Goal: Task Accomplishment & Management: Use online tool/utility

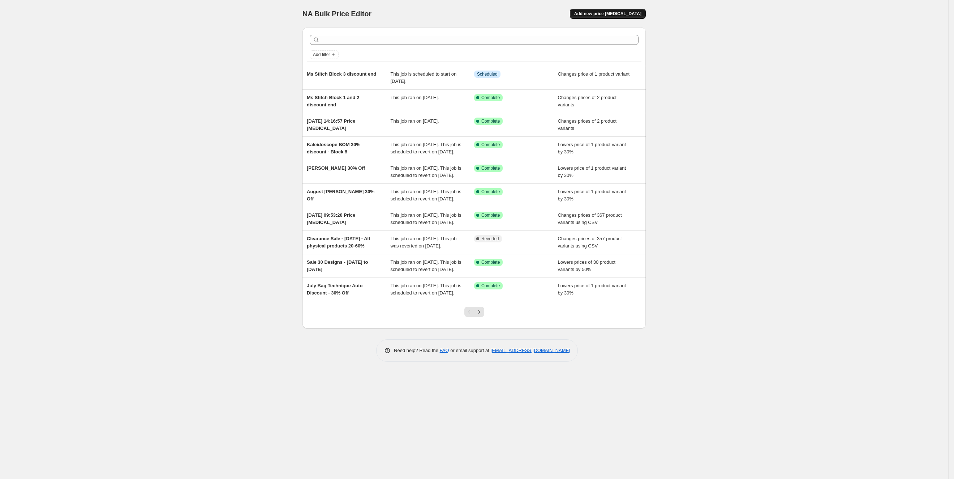
click at [621, 11] on span "Add new price [MEDICAL_DATA]" at bounding box center [607, 14] width 67 height 6
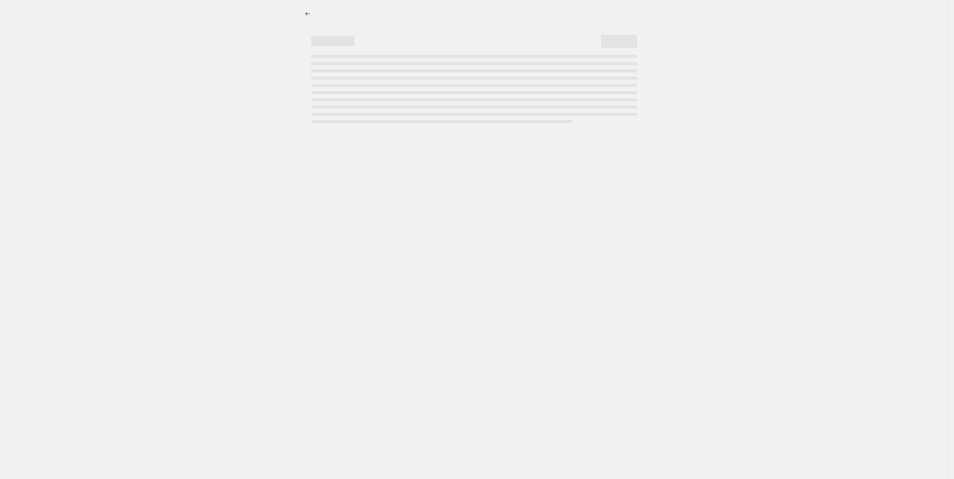
select select "percentage"
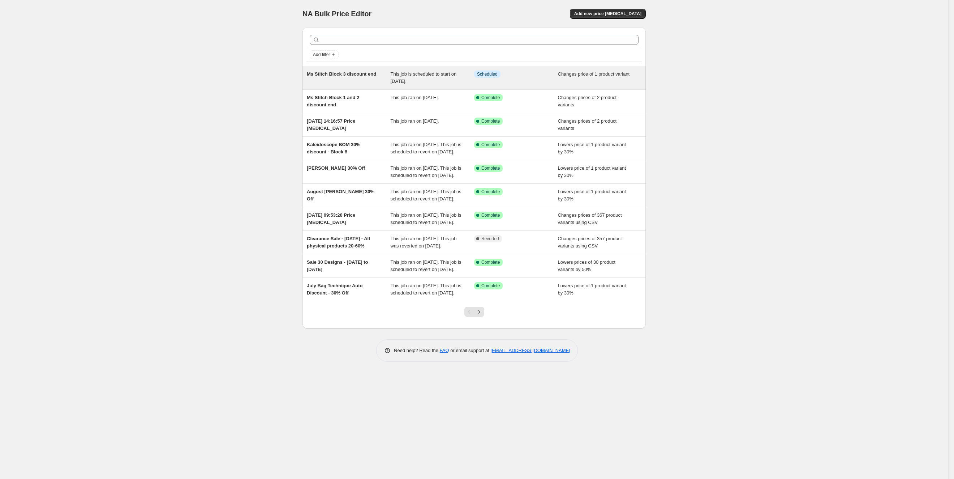
click at [341, 72] on span "Ms Stitch Block 3 discount end" at bounding box center [341, 73] width 69 height 5
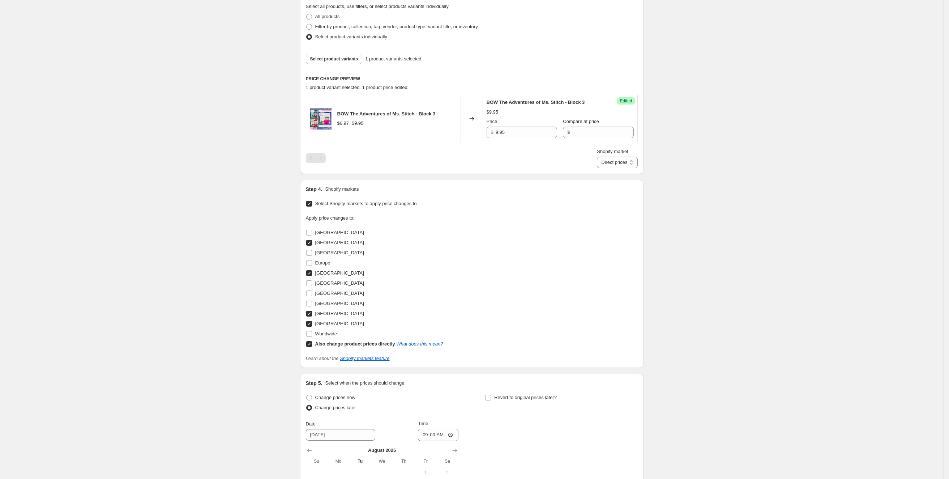
scroll to position [217, 0]
click at [619, 160] on select "Direct prices [GEOGRAPHIC_DATA] [GEOGRAPHIC_DATA] [GEOGRAPHIC_DATA] [GEOGRAPHIC…" at bounding box center [617, 160] width 40 height 12
drag, startPoint x: 585, startPoint y: 118, endPoint x: 581, endPoint y: 126, distance: 8.7
click at [585, 118] on span "Compare at price" at bounding box center [581, 118] width 36 height 5
click at [585, 124] on input "Compare at price" at bounding box center [602, 130] width 61 height 12
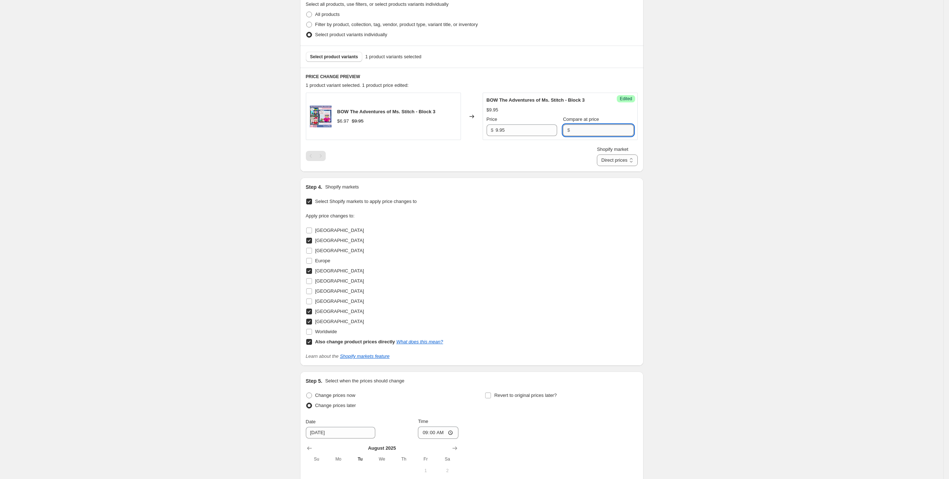
click at [581, 126] on input "Compare at price" at bounding box center [602, 130] width 61 height 12
click at [620, 162] on select "Direct prices [GEOGRAPHIC_DATA] [GEOGRAPHIC_DATA] [GEOGRAPHIC_DATA] [GEOGRAPHIC…" at bounding box center [617, 160] width 40 height 12
select select "16946561114"
click at [609, 166] on select "Direct prices [GEOGRAPHIC_DATA] [GEOGRAPHIC_DATA] [GEOGRAPHIC_DATA] [GEOGRAPHIC…" at bounding box center [617, 160] width 40 height 12
click at [536, 132] on input "8.57" at bounding box center [526, 130] width 61 height 12
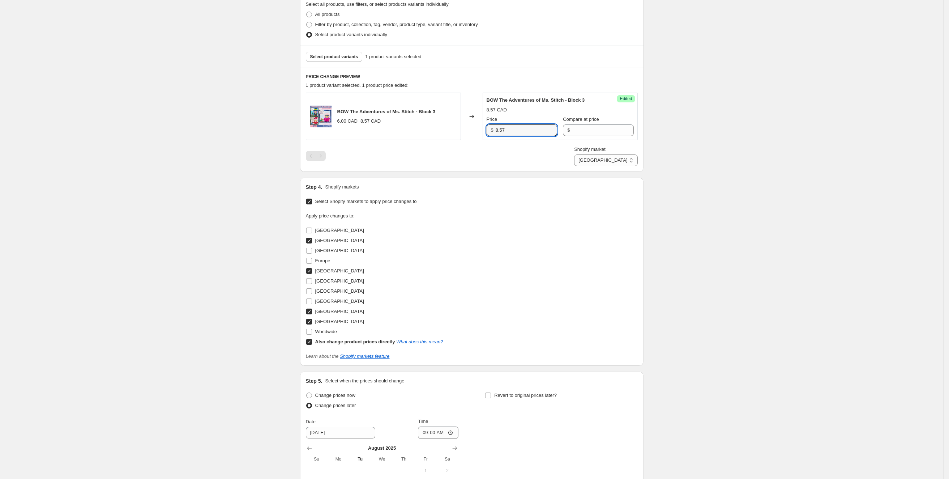
drag, startPoint x: 536, startPoint y: 132, endPoint x: 405, endPoint y: 129, distance: 131.3
click at [405, 128] on div "BOW The Adventures of Ms. Stitch - Block 3 6.00 CAD 8.57 CAD Changed to Success…" at bounding box center [472, 116] width 332 height 47
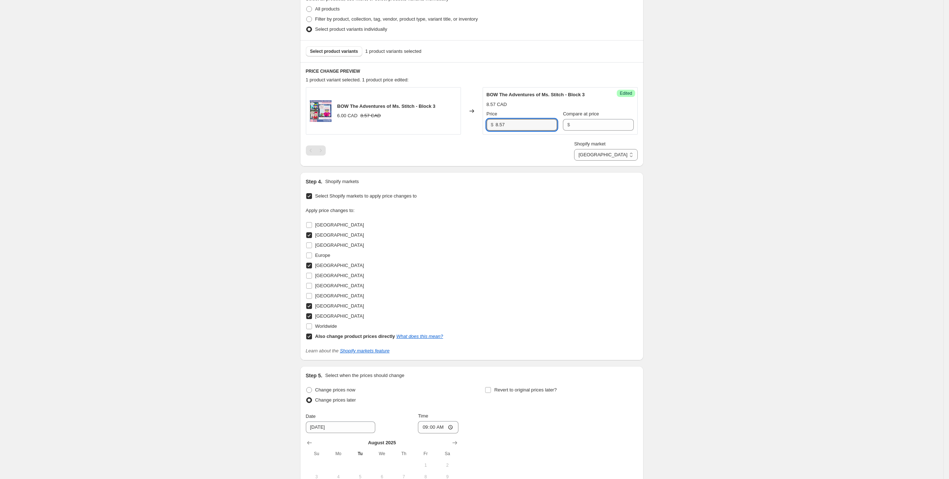
scroll to position [0, 0]
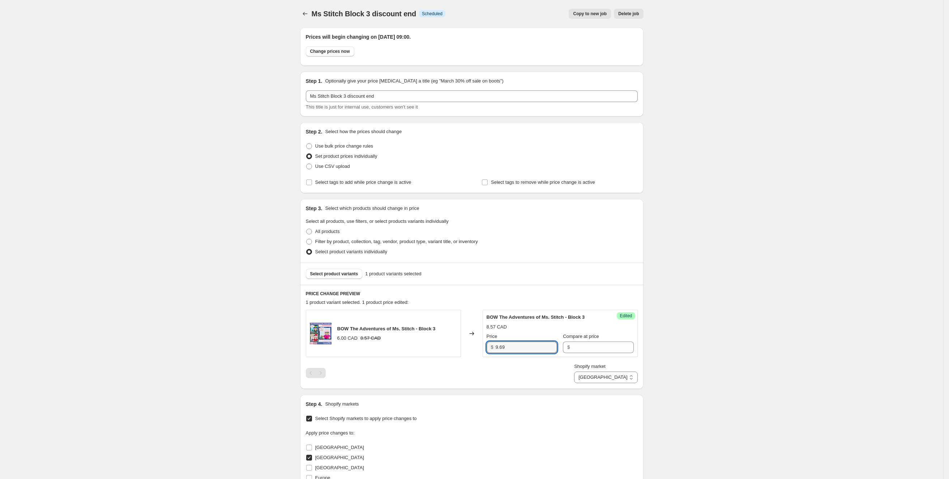
type input "9.69"
click at [703, 308] on div "Ms Stitch Block 3 discount end. This page is ready Ms Stitch Block 3 discount e…" at bounding box center [471, 415] width 943 height 830
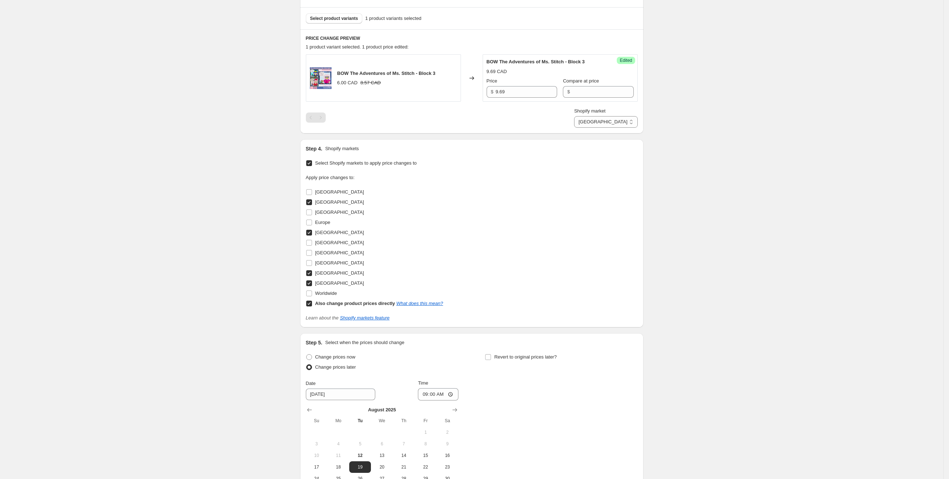
scroll to position [351, 0]
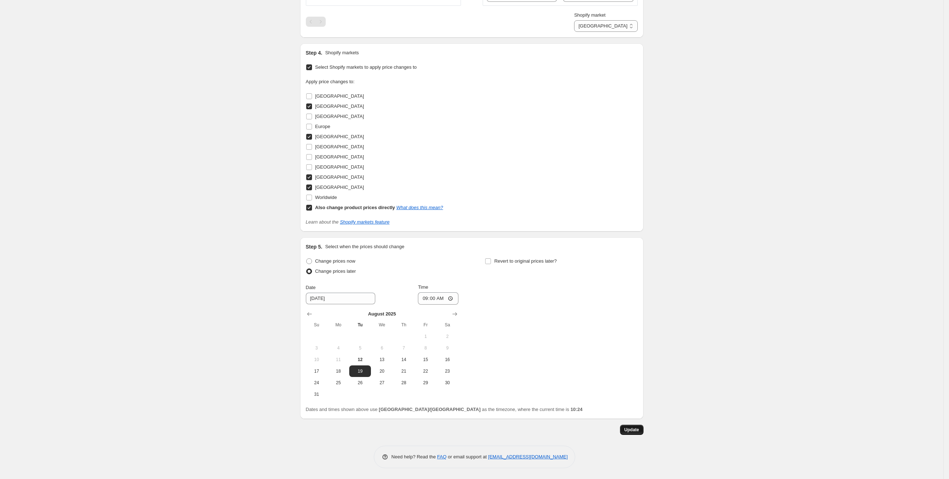
click at [637, 432] on button "Update" at bounding box center [631, 429] width 23 height 10
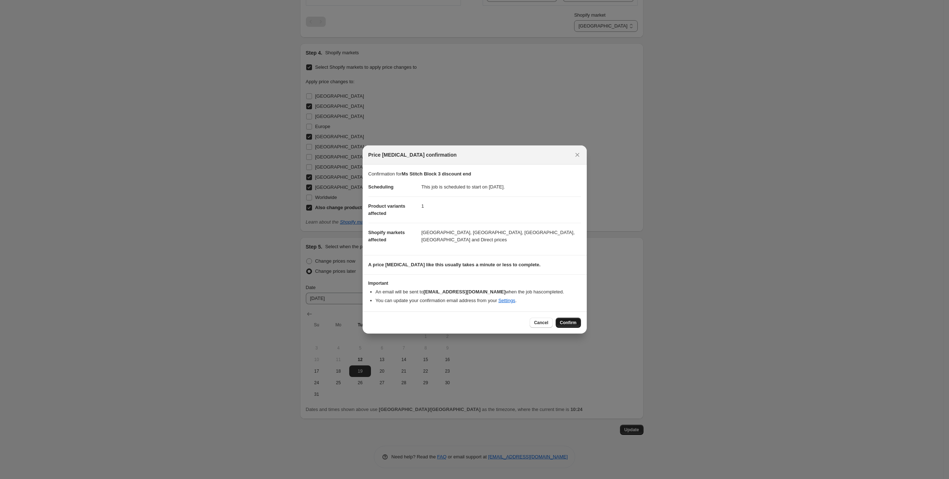
click at [571, 318] on button "Confirm" at bounding box center [568, 322] width 25 height 10
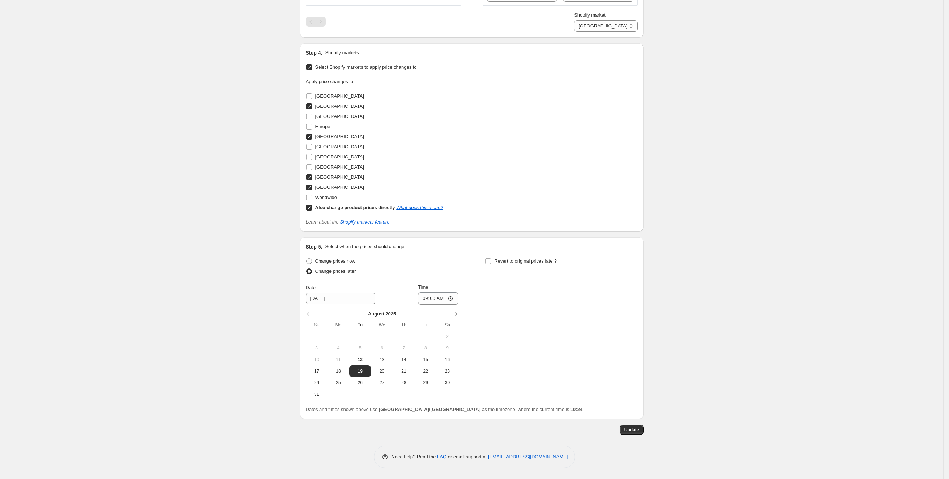
click at [203, 138] on div "Ms Stitch Block 3 discount end. This page is ready Ms Stitch Block 3 discount e…" at bounding box center [471, 64] width 943 height 830
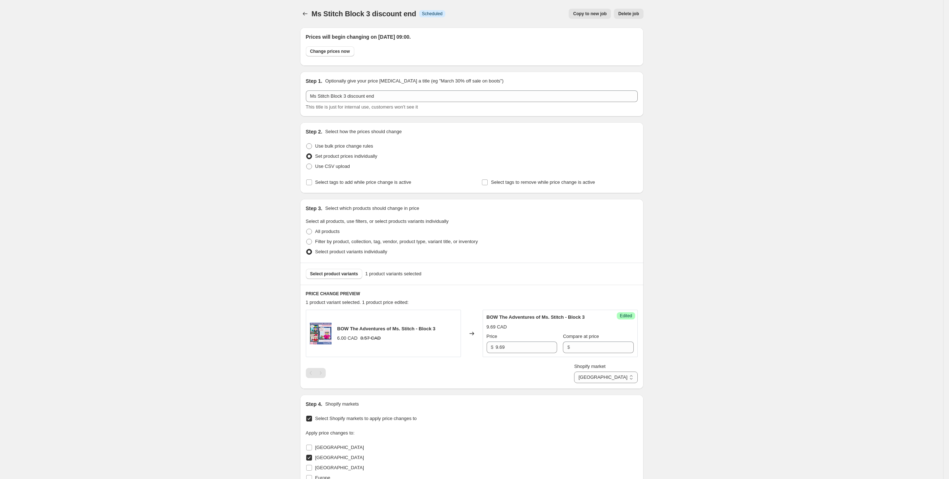
click at [301, 13] on div "Ms Stitch Block 3 discount end. This page is ready Ms Stitch Block 3 discount e…" at bounding box center [471, 415] width 361 height 830
click at [306, 14] on icon "Price change jobs" at bounding box center [304, 13] width 7 height 7
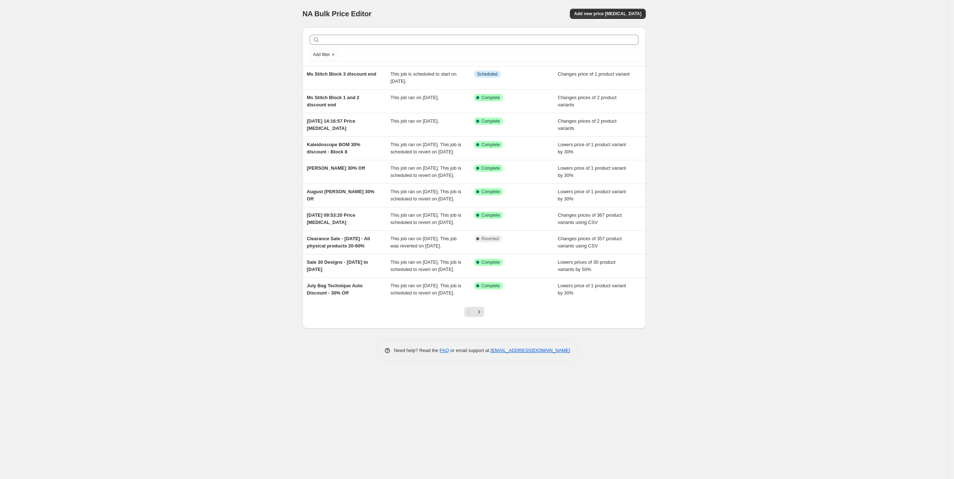
click at [618, 8] on div "NA Bulk Price Editor. This page is ready NA Bulk Price Editor Add new price [ME…" at bounding box center [474, 13] width 343 height 27
click at [617, 9] on button "Add new price [MEDICAL_DATA]" at bounding box center [608, 14] width 76 height 10
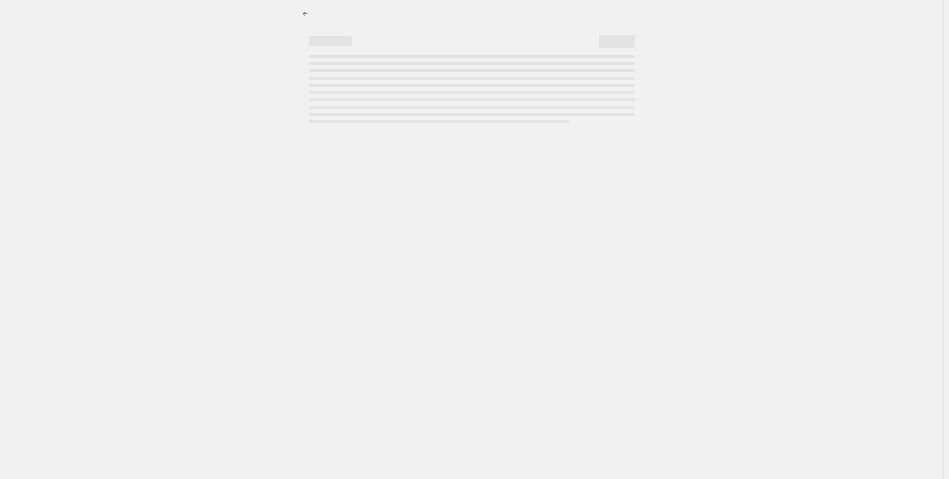
select select "percentage"
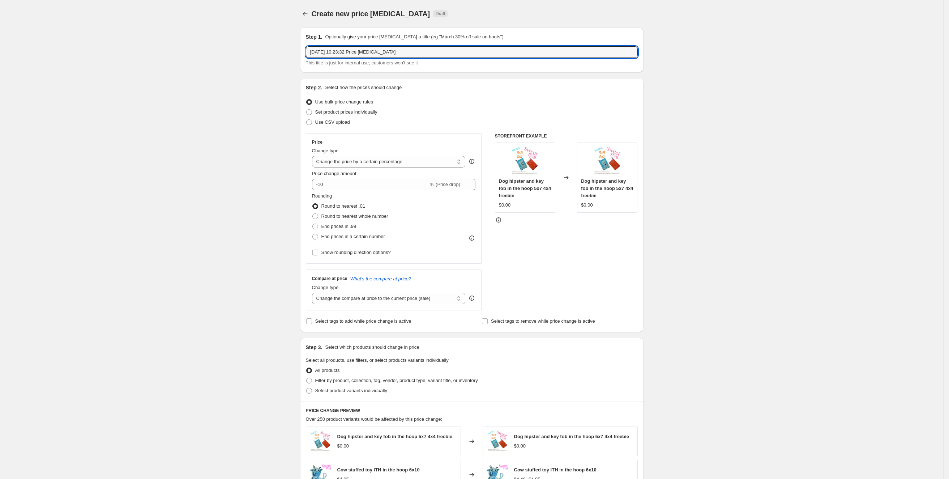
drag, startPoint x: 304, startPoint y: 51, endPoint x: 211, endPoint y: 58, distance: 92.8
click at [211, 57] on div "Create new price [MEDICAL_DATA]. This page is ready Create new price [MEDICAL_D…" at bounding box center [471, 382] width 943 height 765
type input "Ms Stitch Canada Block Pricing Correction"
click at [311, 109] on span at bounding box center [309, 112] width 6 height 6
click at [307, 109] on input "Set product prices individually" at bounding box center [306, 109] width 0 height 0
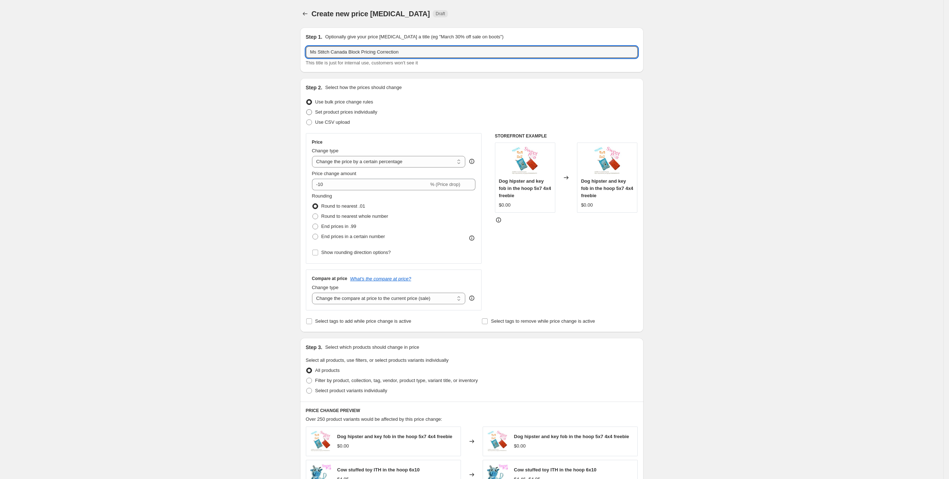
radio input "true"
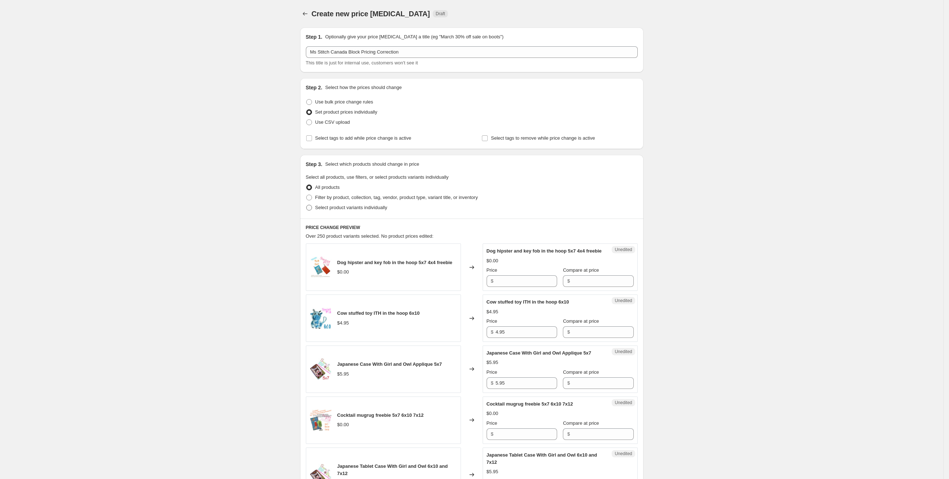
click at [337, 210] on span "Select product variants individually" at bounding box center [351, 207] width 72 height 7
click at [307, 205] on input "Select product variants individually" at bounding box center [306, 205] width 0 height 0
radio input "true"
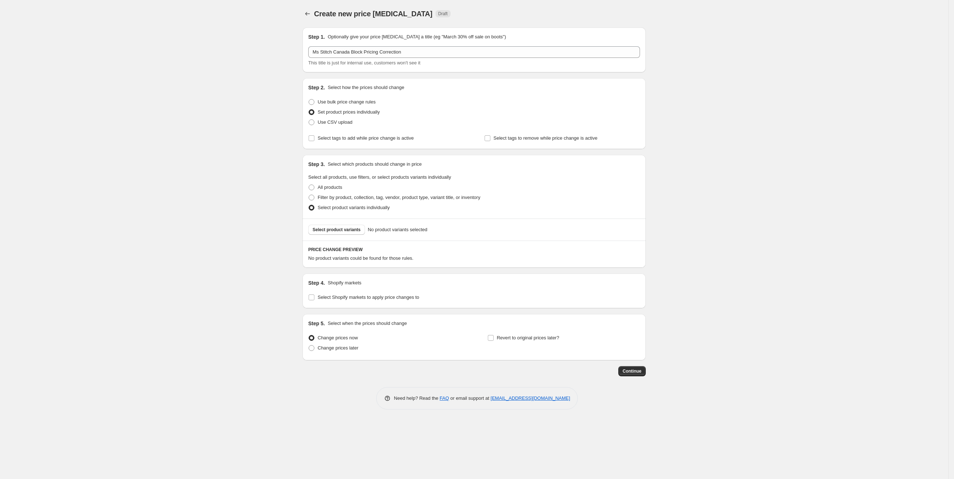
click at [330, 239] on div "Select product variants No product variants selected" at bounding box center [474, 229] width 343 height 22
click at [334, 225] on button "Select product variants" at bounding box center [336, 229] width 57 height 10
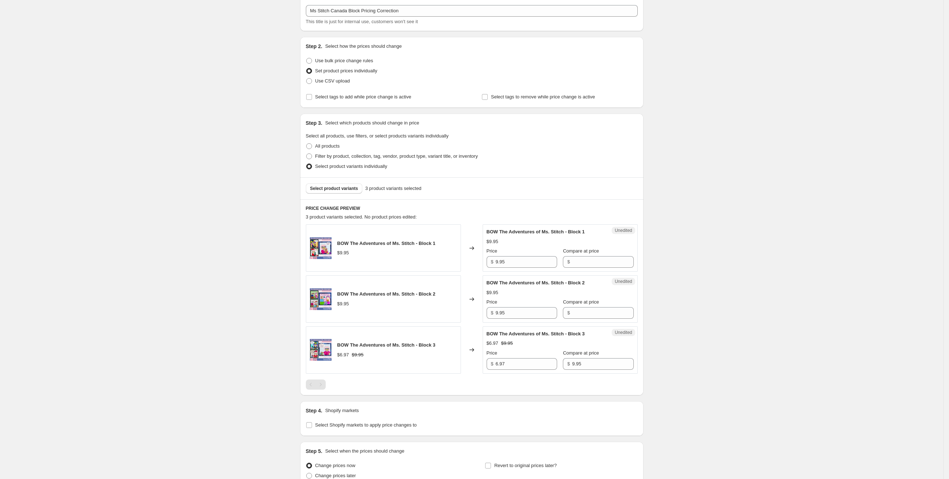
scroll to position [111, 0]
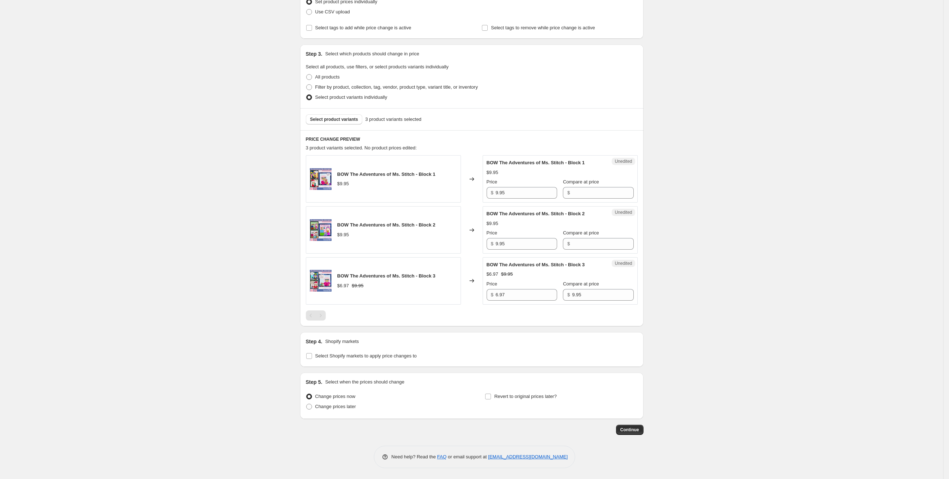
click at [333, 364] on div "Step 4. Shopify markets Select Shopify markets to apply price changes to" at bounding box center [471, 349] width 343 height 35
click at [331, 353] on span "Select Shopify markets to apply price changes to" at bounding box center [366, 355] width 102 height 5
click at [312, 353] on input "Select Shopify markets to apply price changes to" at bounding box center [309, 356] width 6 height 6
checkbox input "true"
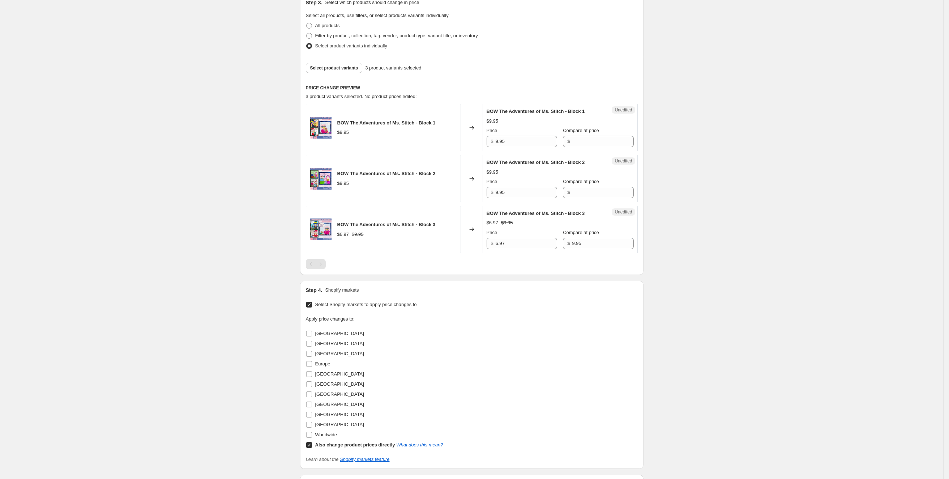
scroll to position [265, 0]
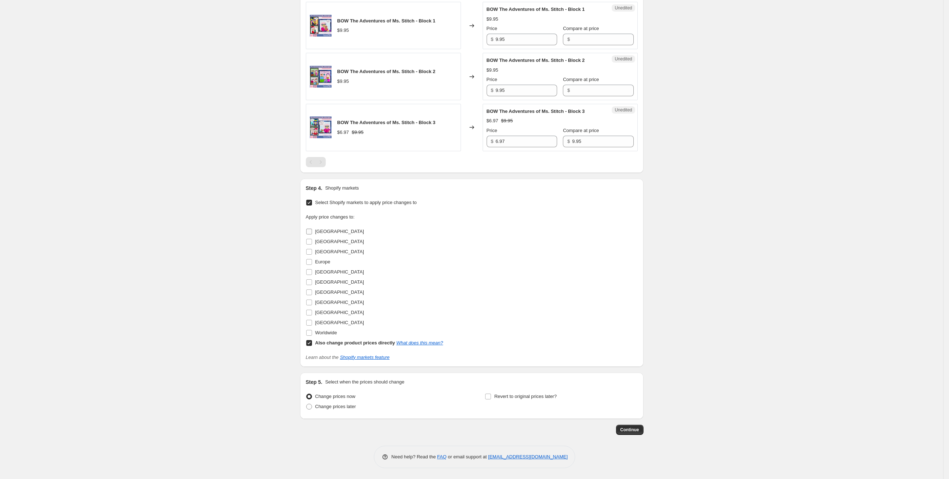
click at [325, 242] on span "[GEOGRAPHIC_DATA]" at bounding box center [339, 241] width 49 height 5
click at [312, 242] on input "[GEOGRAPHIC_DATA]" at bounding box center [309, 242] width 6 height 6
checkbox input "true"
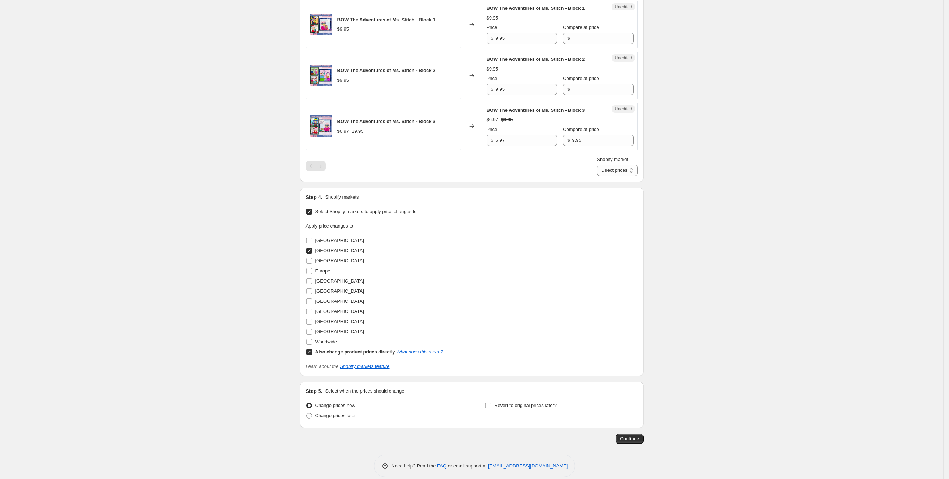
click at [322, 354] on b "Also change product prices directly" at bounding box center [355, 351] width 80 height 5
click at [312, 354] on input "Also change product prices directly What does this mean?" at bounding box center [309, 352] width 6 height 6
checkbox input "false"
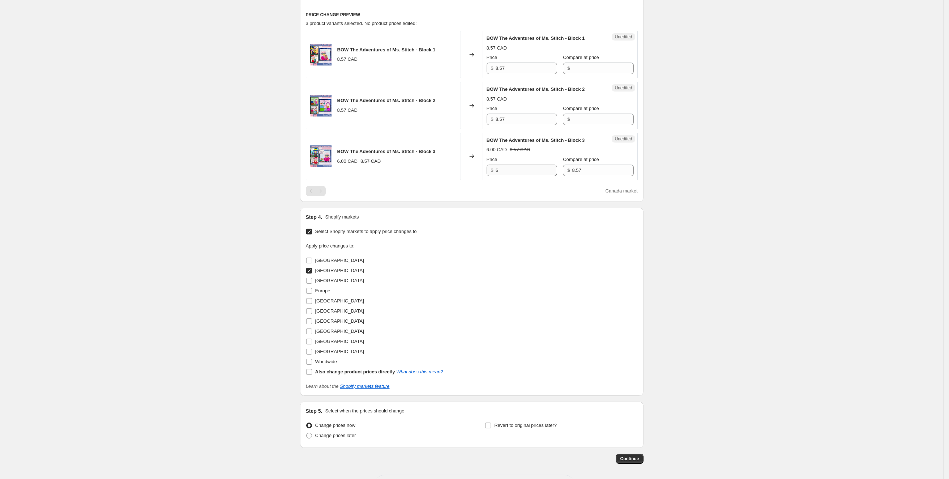
scroll to position [210, 0]
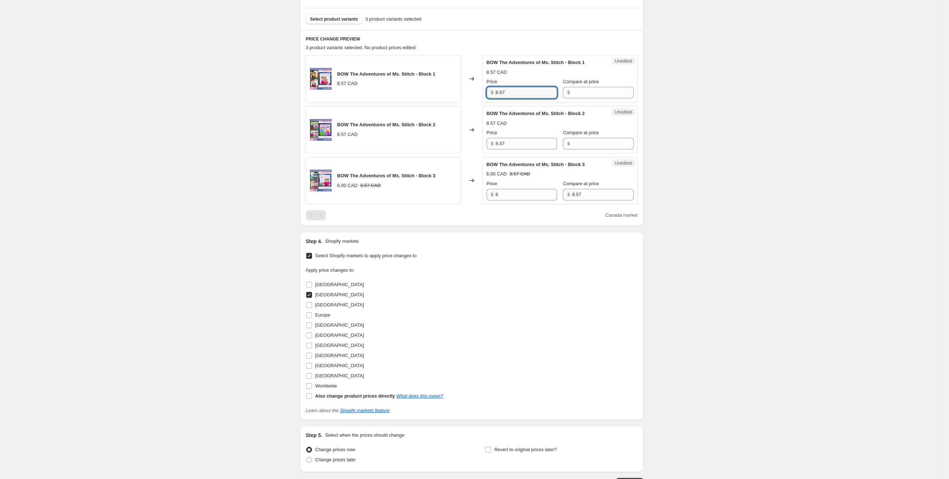
drag, startPoint x: 535, startPoint y: 91, endPoint x: 452, endPoint y: 87, distance: 83.3
click at [452, 86] on div "BOW The Adventures of Ms. Stitch - Block 1 8.57 CAD Changed to Unedited BOW The…" at bounding box center [472, 78] width 332 height 47
type input "9.69"
click at [524, 142] on input "8.57" at bounding box center [526, 144] width 61 height 12
type input "9.69"
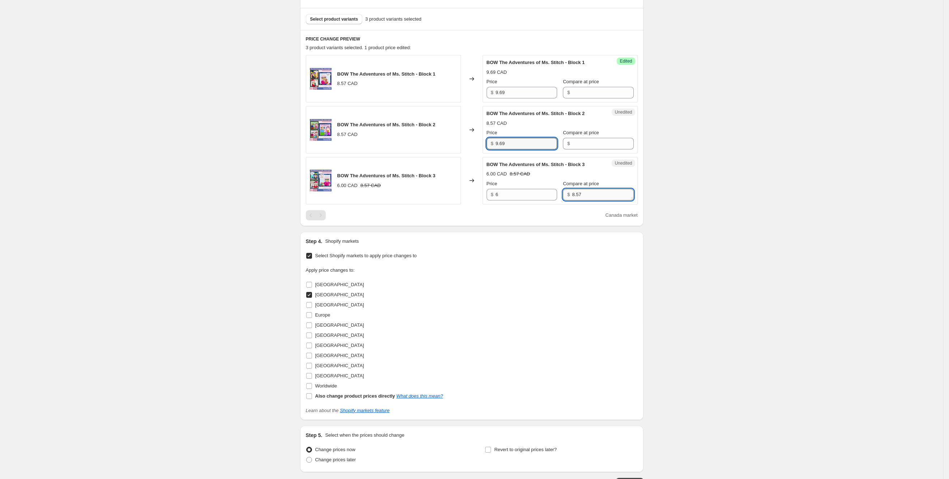
click at [583, 193] on input "8.57" at bounding box center [602, 195] width 61 height 12
type input "9.69"
drag, startPoint x: 589, startPoint y: 199, endPoint x: 459, endPoint y: 190, distance: 130.5
click at [459, 190] on div "BOW The Adventures of Ms. Stitch - Block 3 6.00 CAD 8.57 CAD Changed to Success…" at bounding box center [472, 180] width 332 height 47
drag, startPoint x: 514, startPoint y: 193, endPoint x: 448, endPoint y: 192, distance: 66.2
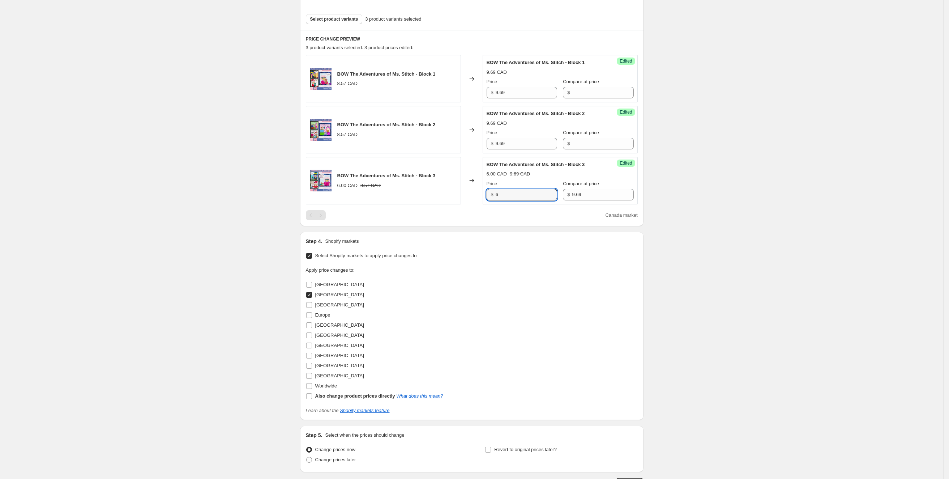
click at [448, 192] on div "BOW The Adventures of Ms. Stitch - Block 3 6.00 CAD 8.57 CAD Changed to Success…" at bounding box center [472, 180] width 332 height 47
type input "6.78"
click at [680, 291] on div "Create new price [MEDICAL_DATA]. This page is ready Create new price [MEDICAL_D…" at bounding box center [471, 161] width 943 height 742
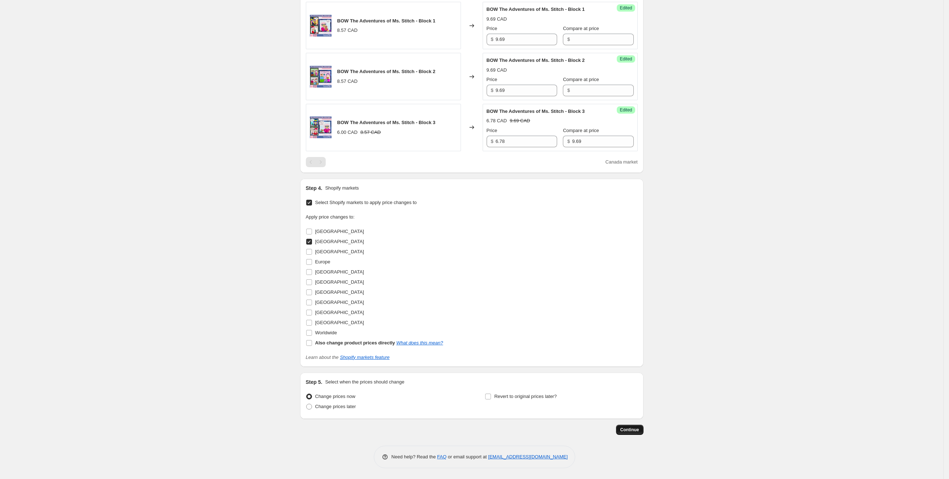
click at [635, 428] on span "Continue" at bounding box center [629, 430] width 19 height 6
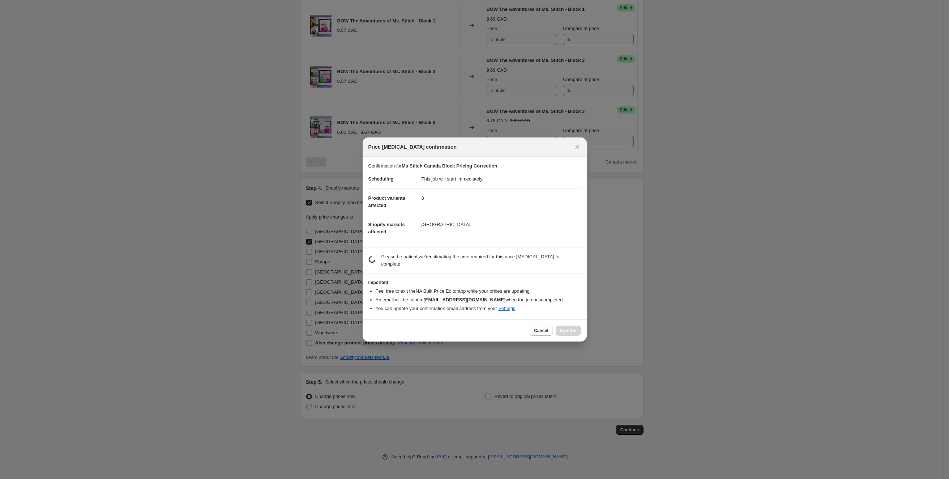
scroll to position [0, 0]
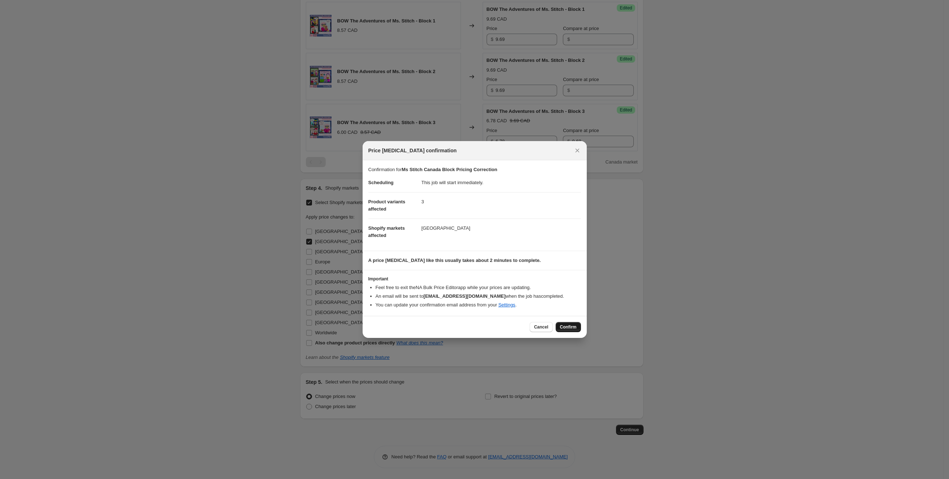
click at [570, 322] on button "Confirm" at bounding box center [568, 327] width 25 height 10
